Goal: Task Accomplishment & Management: Manage account settings

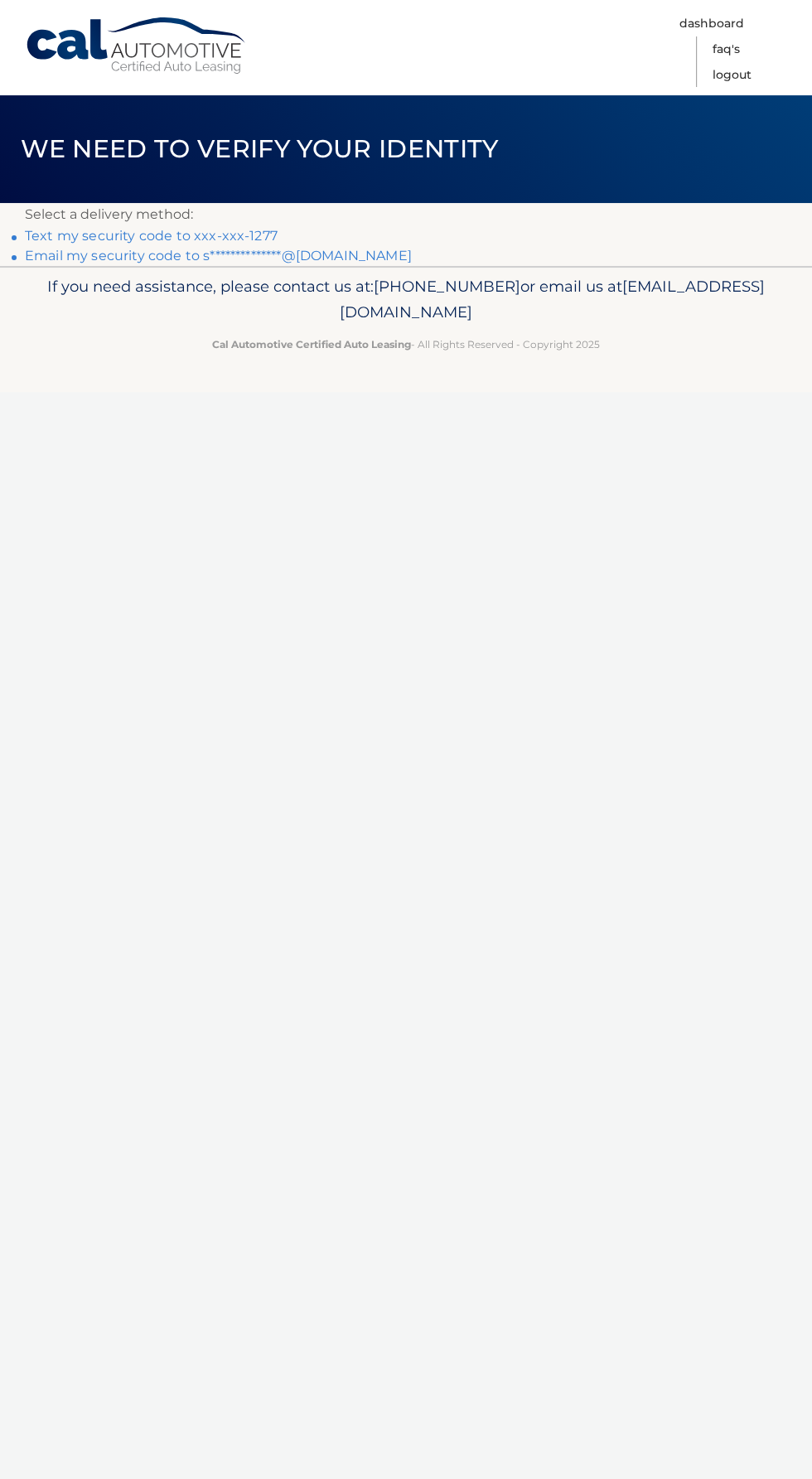
click at [85, 237] on link "Text my security code to xxx-xxx-1277" at bounding box center [151, 235] width 253 height 15
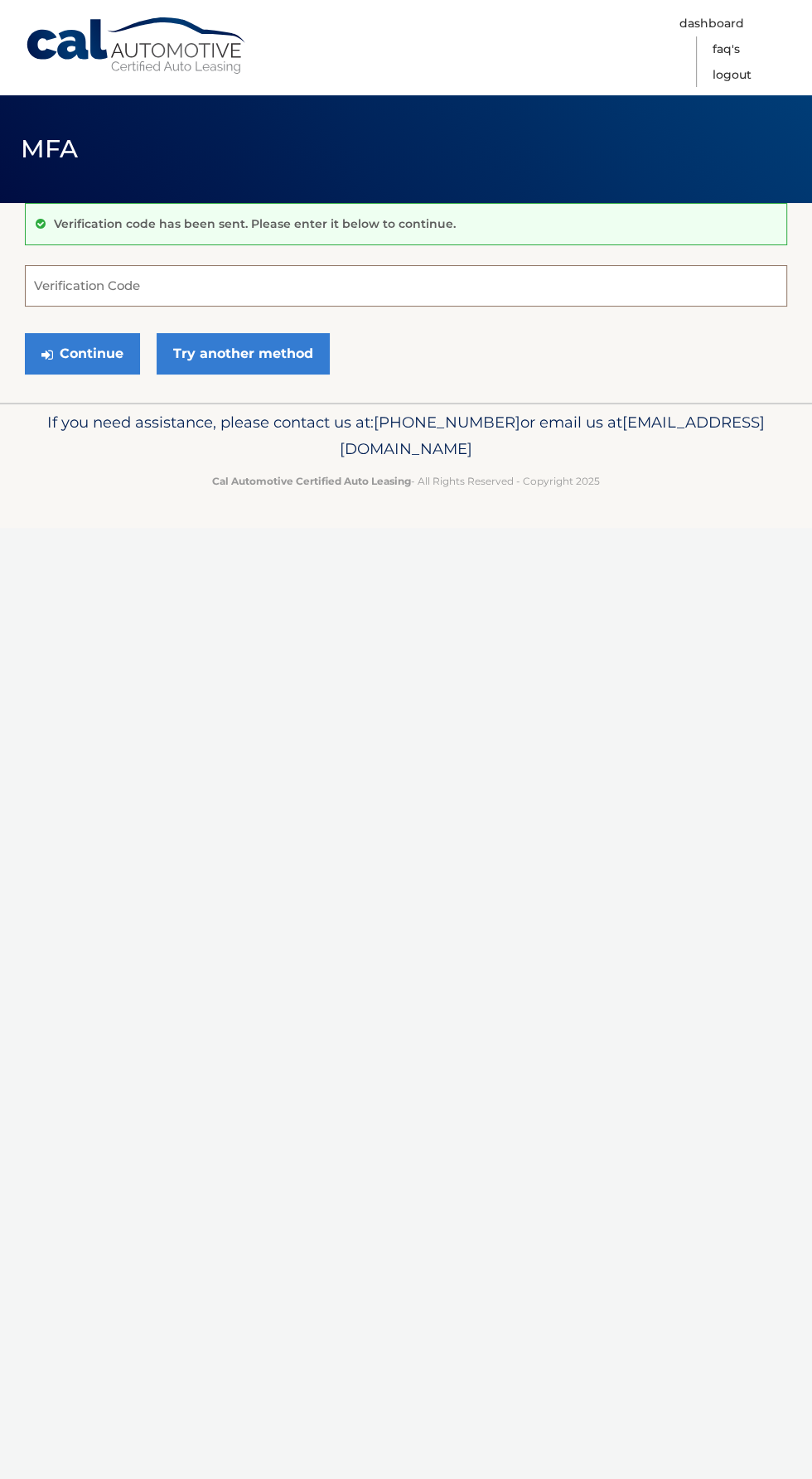
click at [85, 285] on input "Verification Code" at bounding box center [406, 286] width 762 height 41
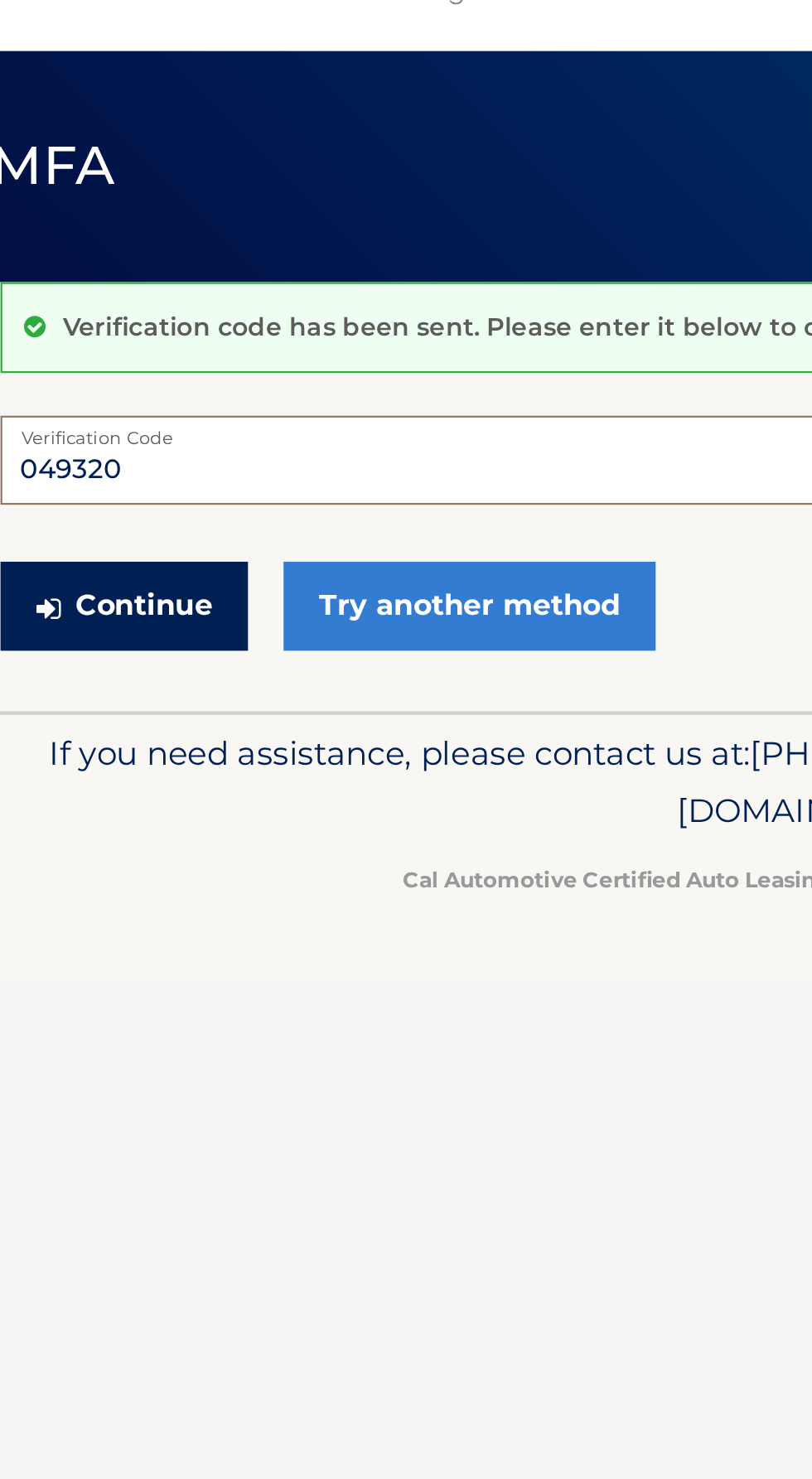
type input "049320"
click at [82, 343] on button "Continue" at bounding box center [83, 354] width 115 height 41
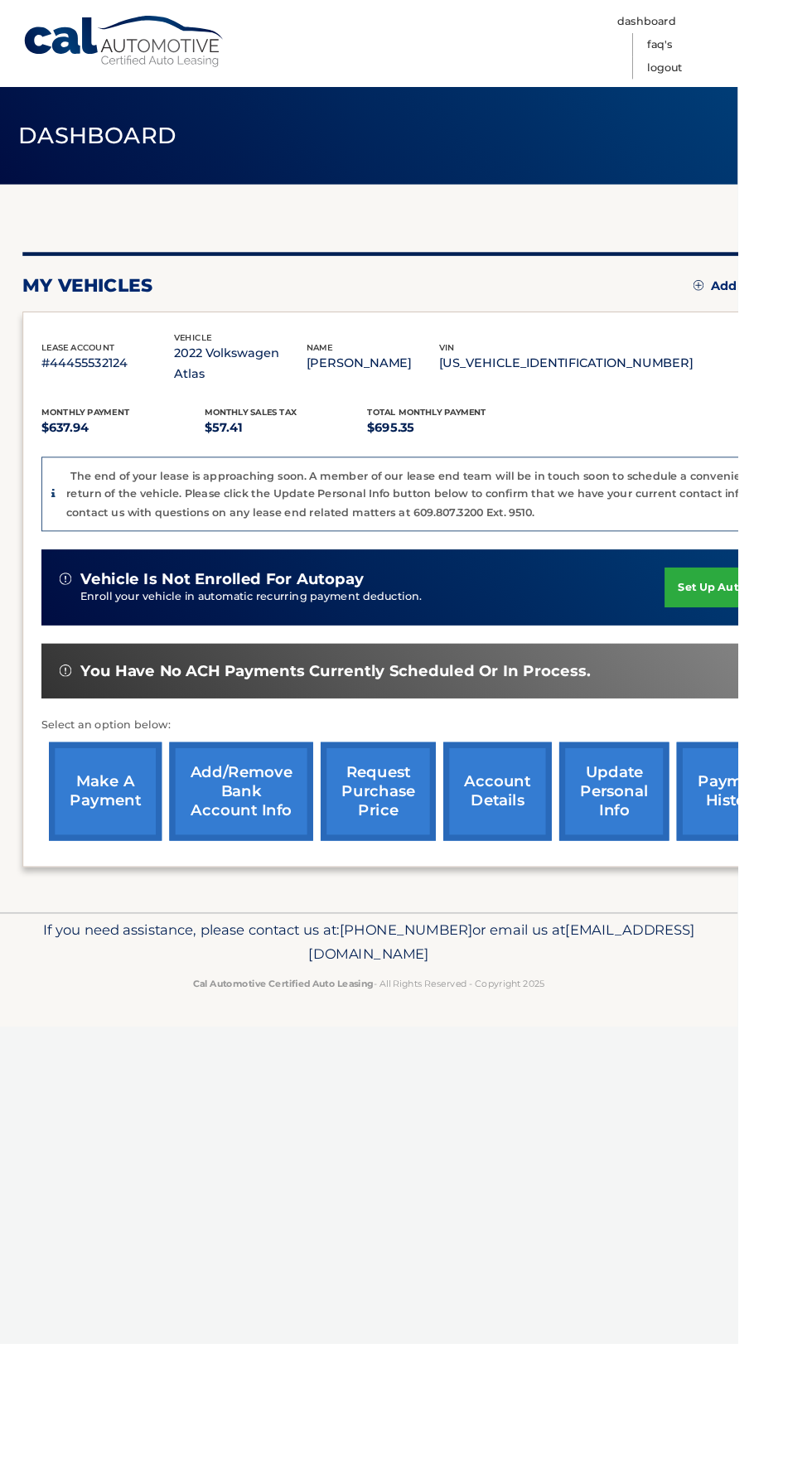
click at [89, 876] on link "make a payment" at bounding box center [116, 871] width 124 height 109
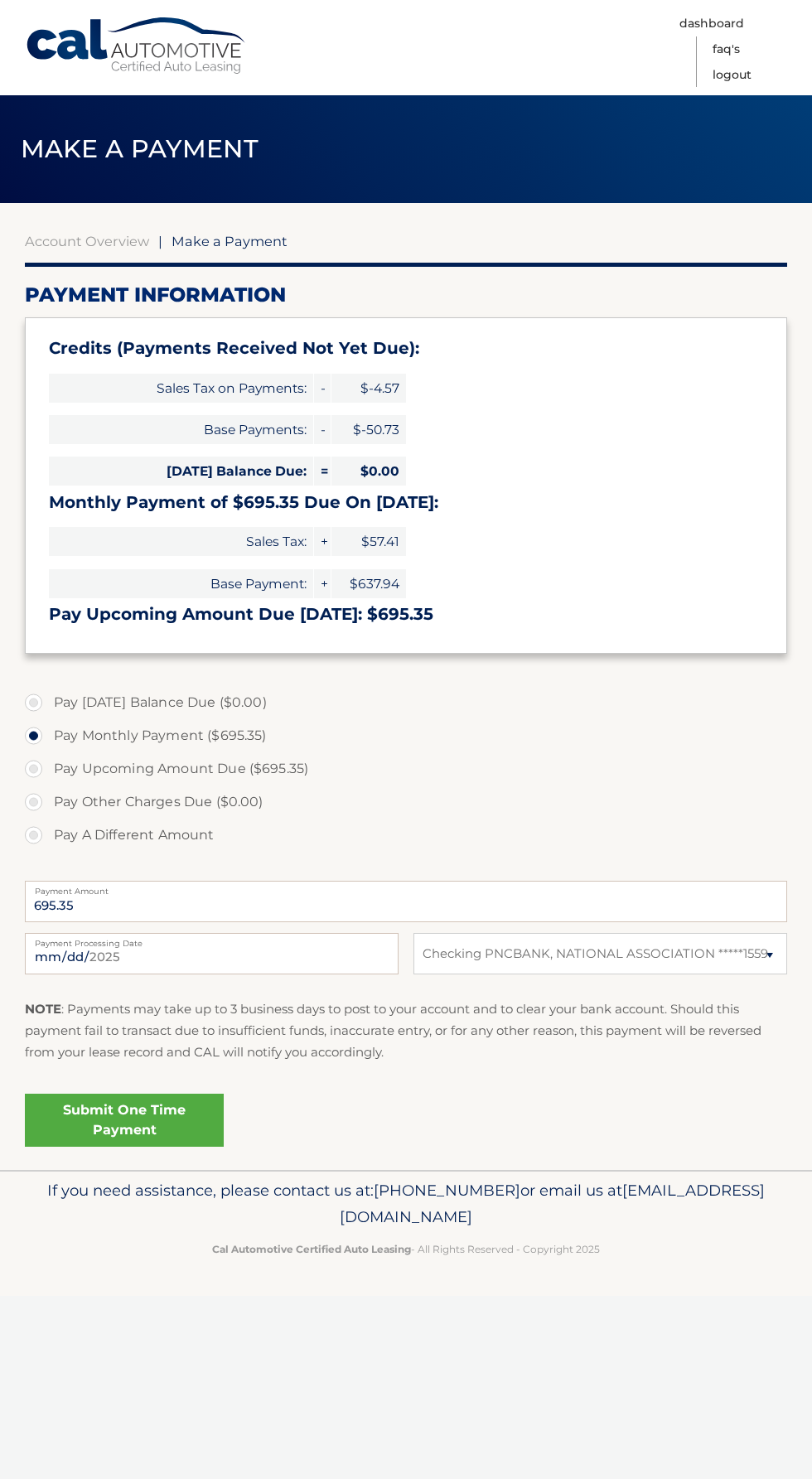
select select "ODYzMWEyNmUtMWJlYy00NjNhLTg0NzAtYmIxMGQyMjU2YzY2"
click at [82, 1134] on link "Submit One Time Payment" at bounding box center [124, 1120] width 199 height 53
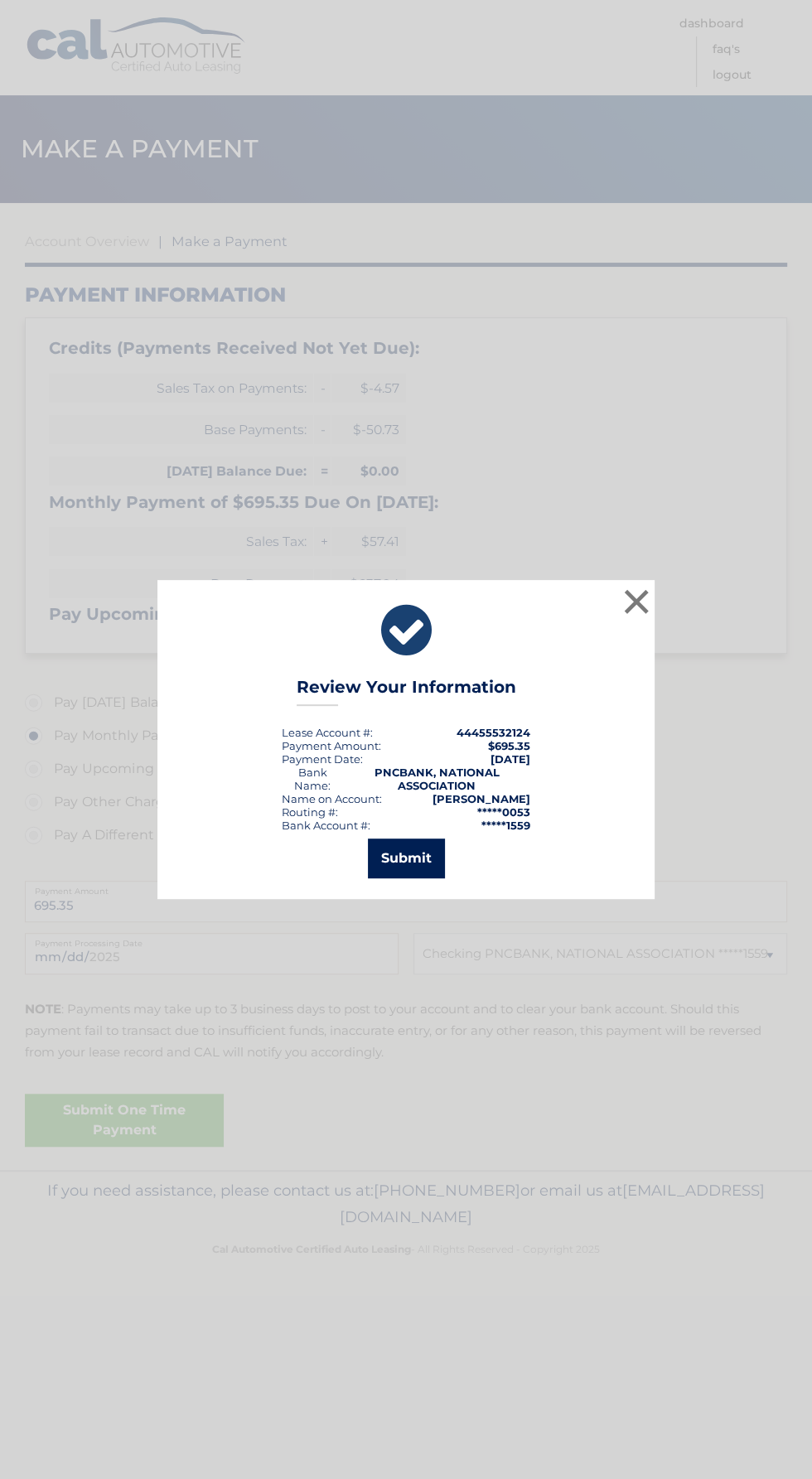
click at [435, 852] on button "Submit" at bounding box center [406, 858] width 77 height 40
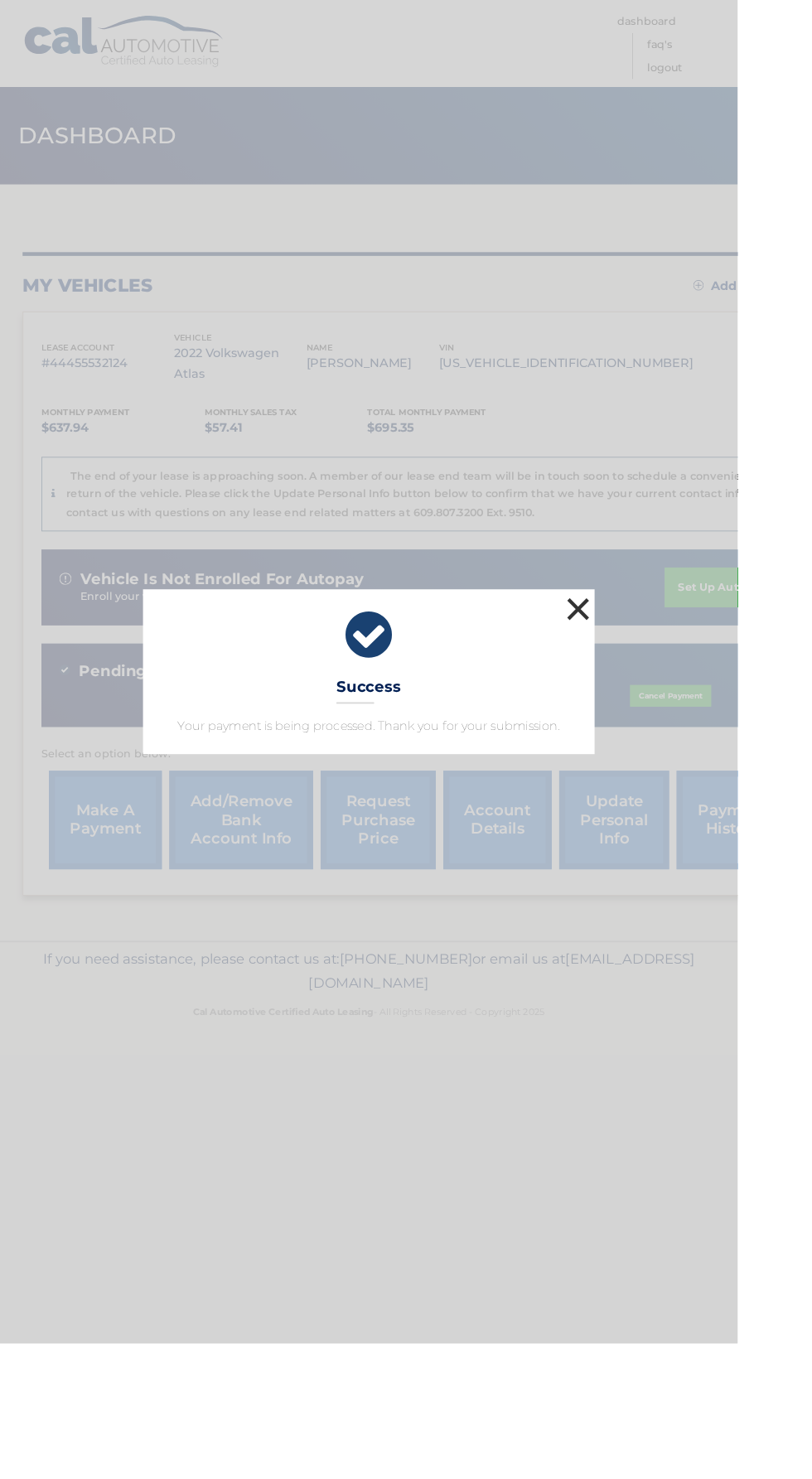
click at [653, 687] on button "×" at bounding box center [636, 670] width 33 height 33
